Goal: Navigation & Orientation: Go to known website

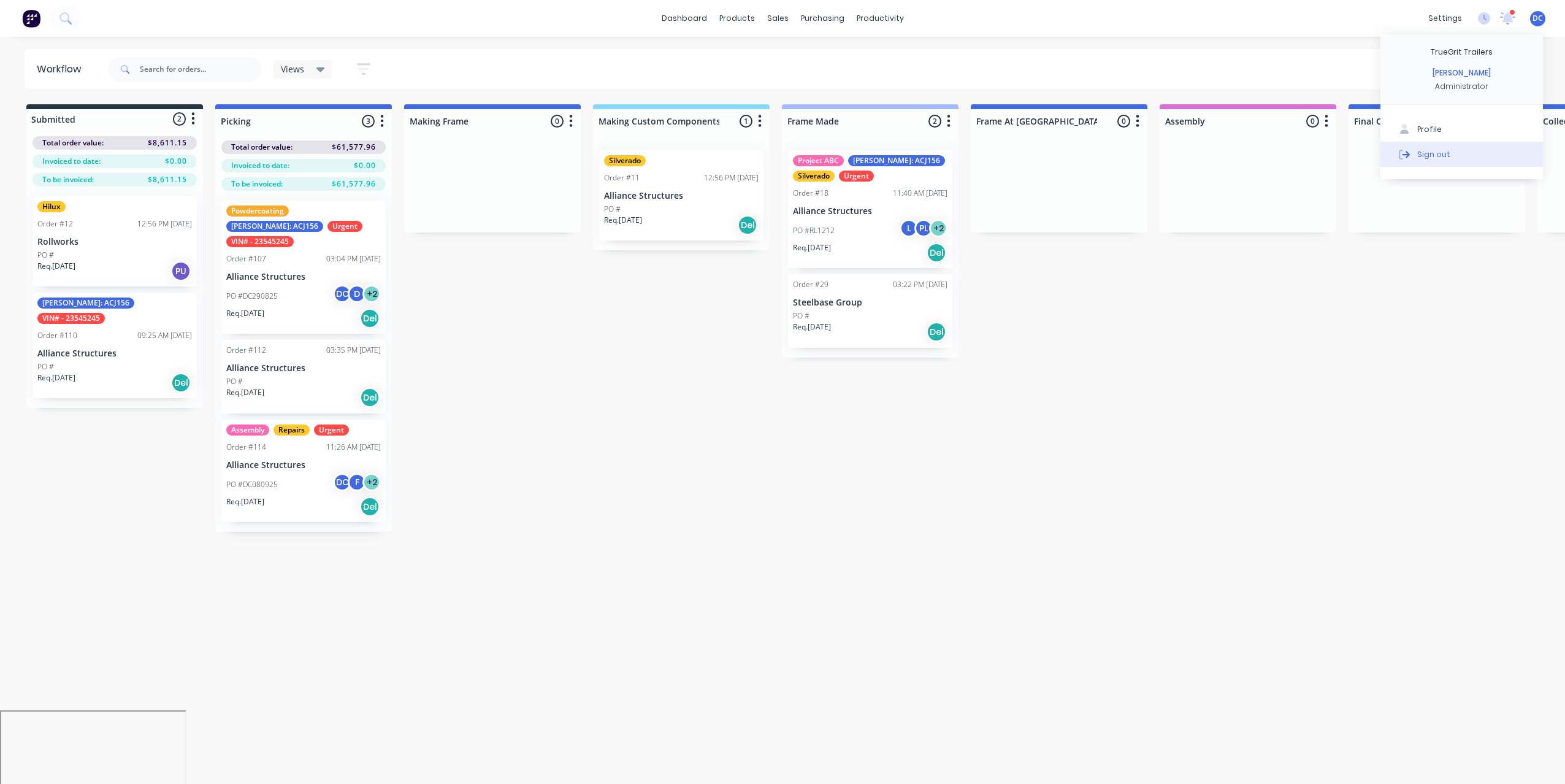
click at [1441, 148] on button "Sign out" at bounding box center [1462, 154] width 162 height 24
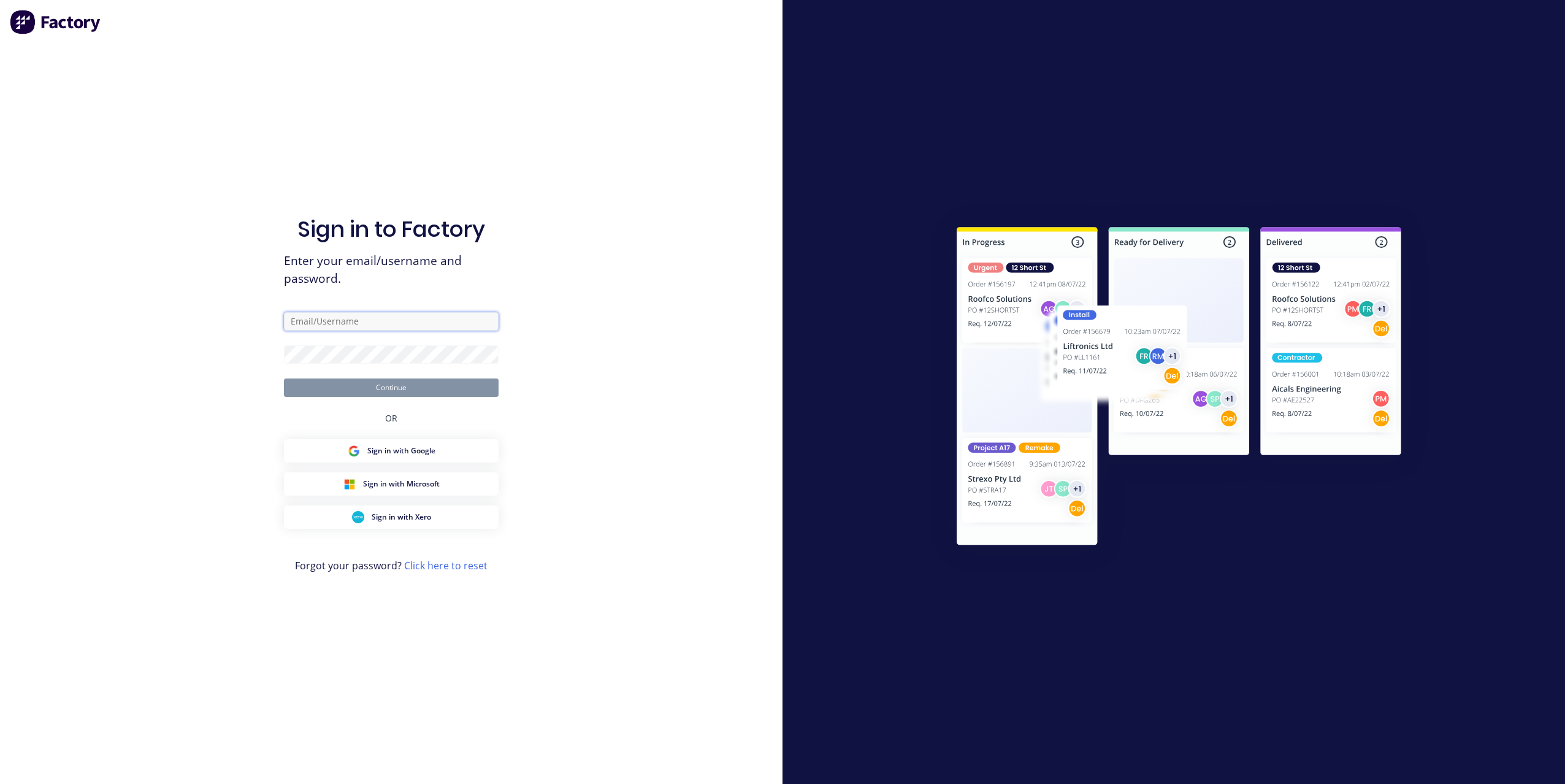
type input "[PERSON_NAME][EMAIL_ADDRESS][DOMAIN_NAME]"
click at [222, 372] on div "Sign in to Factory Enter your email/username and password. [PERSON_NAME][EMAIL_…" at bounding box center [391, 392] width 782 height 784
click at [340, 383] on button "Continue" at bounding box center [391, 387] width 215 height 19
